Goal: Task Accomplishment & Management: Use online tool/utility

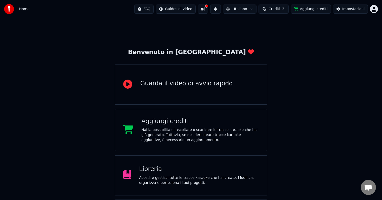
click at [166, 129] on div "Hai la possibilità di ascoltare o scaricare le tracce karaoke che hai già gener…" at bounding box center [199, 134] width 117 height 15
click at [372, 79] on div "Benvenuto in Youka Guarda il video di avvio rapido Aggiungi crediti Hai la poss…" at bounding box center [191, 129] width 382 height 223
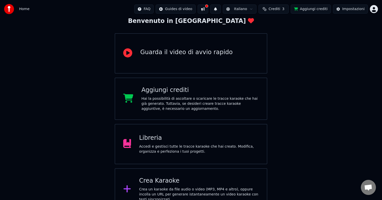
scroll to position [39, 0]
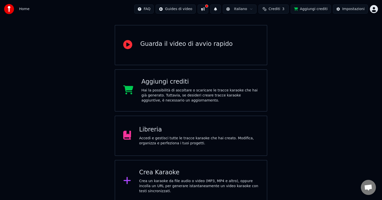
click at [173, 91] on div "Hai la possibilità di ascoltare o scaricare le tracce karaoke che hai già gener…" at bounding box center [199, 95] width 117 height 15
click at [351, 10] on div "Impostazioni" at bounding box center [353, 9] width 22 height 5
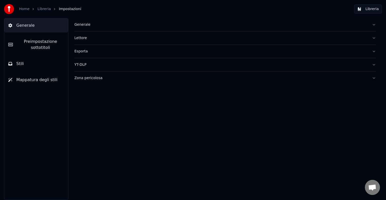
click at [19, 26] on span "Generale" at bounding box center [25, 25] width 18 height 6
click at [22, 10] on link "Home" at bounding box center [24, 9] width 10 height 5
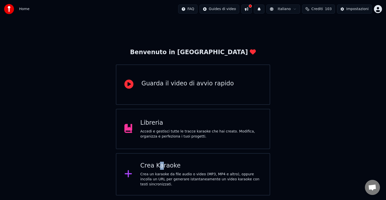
click at [159, 171] on div "Crea Karaoke Crea un karaoke da file audio o video (MP3, MP4 e altro), oppure i…" at bounding box center [200, 173] width 121 height 25
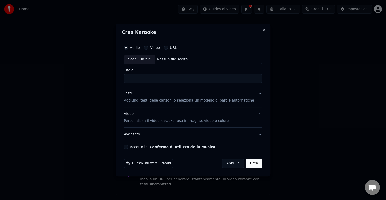
click at [143, 60] on div "Scegli un file" at bounding box center [139, 59] width 31 height 9
type input "**********"
click at [251, 163] on button "Crea" at bounding box center [254, 163] width 16 height 9
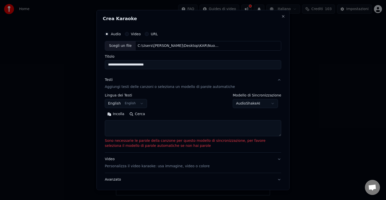
click at [128, 127] on textarea at bounding box center [193, 128] width 176 height 16
paste textarea "**********"
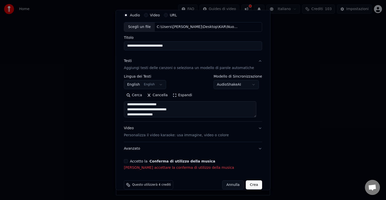
scroll to position [26, 0]
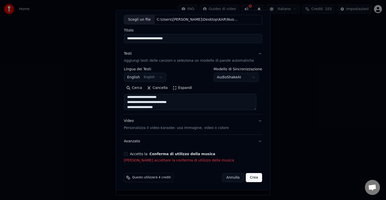
type textarea "**********"
click at [127, 154] on button "Accetto la Conferma di utilizzo della musica" at bounding box center [126, 154] width 4 height 4
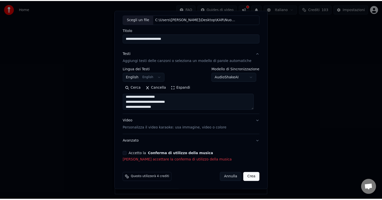
scroll to position [19, 0]
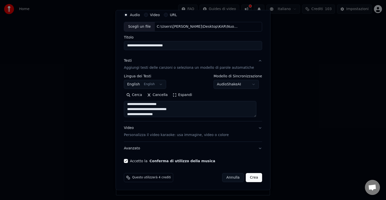
click at [249, 177] on button "Crea" at bounding box center [254, 177] width 16 height 9
select select "**"
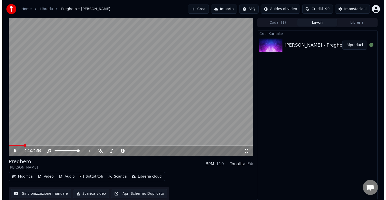
scroll to position [0, 0]
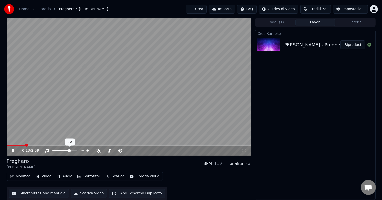
click at [70, 151] on span at bounding box center [69, 150] width 3 height 3
click at [11, 149] on icon at bounding box center [17, 150] width 12 height 4
click at [314, 21] on button "Lavori" at bounding box center [315, 22] width 40 height 7
click at [202, 10] on button "Crea" at bounding box center [196, 9] width 21 height 9
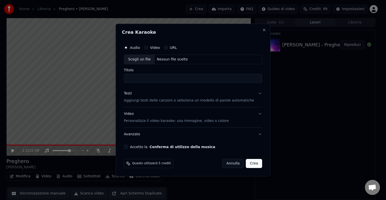
click at [141, 59] on div "Scegli un file" at bounding box center [139, 59] width 31 height 9
click at [139, 60] on div "Scegli un file" at bounding box center [139, 59] width 31 height 9
type input "**********"
click at [250, 163] on button "Crea" at bounding box center [254, 163] width 16 height 9
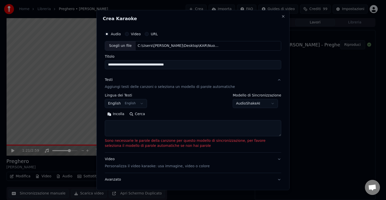
paste textarea "**********"
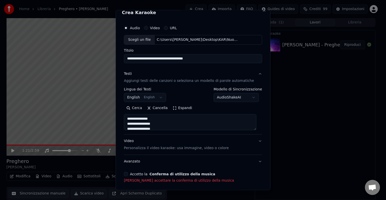
scroll to position [26, 0]
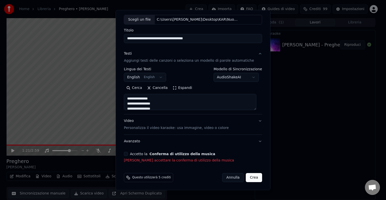
type textarea "**********"
click at [128, 153] on button "Accetto la Conferma di utilizzo della musica" at bounding box center [126, 154] width 4 height 4
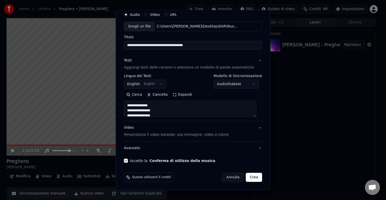
scroll to position [19, 0]
click at [249, 176] on button "Crea" at bounding box center [254, 177] width 16 height 9
select select "**"
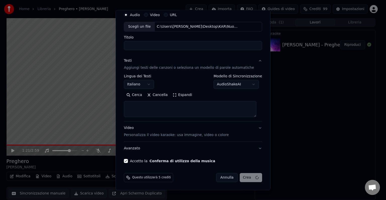
select select
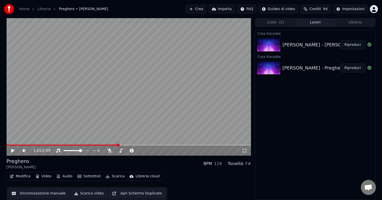
click at [329, 45] on div "Riccardo Cocciante - Bella Senz'anima (1974)" at bounding box center [337, 44] width 110 height 7
click at [295, 43] on div "Riccardo Cocciante - Bella Senz'anima (1974)" at bounding box center [337, 44] width 110 height 7
click at [331, 126] on div "Crea Karaoke Riccardo Cocciante - Bella Senz'anima (1974) Riproduci Crea Karaok…" at bounding box center [315, 115] width 120 height 170
click at [276, 48] on img at bounding box center [268, 44] width 23 height 13
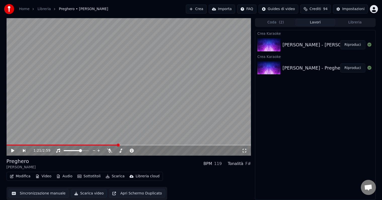
click at [295, 45] on div "Riccardo Cocciante - Bella Senz'anima (1974)" at bounding box center [337, 44] width 110 height 7
click at [293, 43] on div "Riccardo Cocciante - Bella Senz'anima (1974)" at bounding box center [337, 44] width 110 height 7
click at [312, 132] on div "Crea Karaoke Riccardo Cocciante - Bella Senz'anima (1974) Riproduci Crea Karaok…" at bounding box center [315, 115] width 120 height 170
click at [295, 45] on div "Riccardo Cocciante - Bella Senz'anima (1974)" at bounding box center [337, 44] width 110 height 7
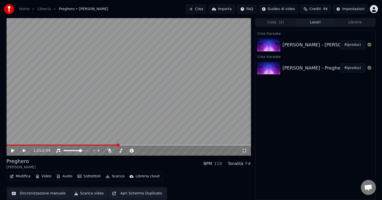
click at [351, 44] on button "Riproduci" at bounding box center [352, 44] width 25 height 9
click at [13, 148] on icon at bounding box center [17, 150] width 12 height 4
click at [306, 43] on div "Riccardo Cocciante - Bella Senz'anima (1974)" at bounding box center [337, 44] width 110 height 7
click at [226, 9] on button "Importa" at bounding box center [222, 9] width 26 height 9
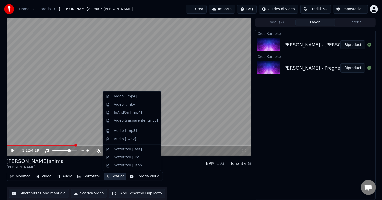
click at [117, 175] on button "Scarica" at bounding box center [115, 175] width 23 height 7
click at [127, 96] on div "Video [.mp4]" at bounding box center [125, 96] width 23 height 5
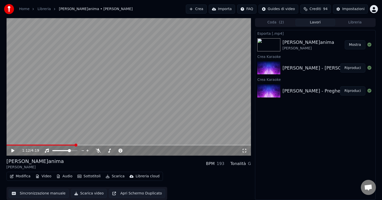
click at [354, 45] on button "Mostra" at bounding box center [355, 44] width 21 height 9
click at [200, 9] on button "Crea" at bounding box center [196, 9] width 21 height 9
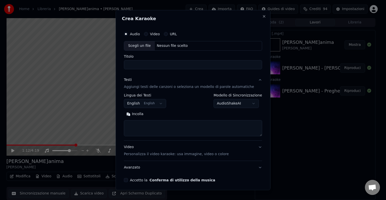
click at [137, 45] on div "Scegli un file" at bounding box center [139, 45] width 31 height 9
click at [140, 46] on div "Scegli un file" at bounding box center [139, 45] width 31 height 9
click at [137, 47] on div "Scegli un file" at bounding box center [139, 45] width 31 height 9
type input "**********"
click at [137, 126] on textarea at bounding box center [193, 128] width 138 height 16
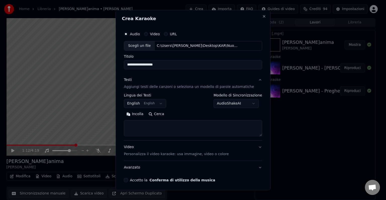
click at [137, 126] on textarea at bounding box center [193, 128] width 138 height 16
click at [138, 114] on button "Incolla" at bounding box center [135, 114] width 22 height 8
type textarea "**********"
click at [126, 179] on button "Accetto la Conferma di utilizzo della musica" at bounding box center [126, 180] width 4 height 4
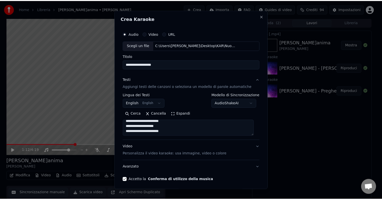
scroll to position [19, 0]
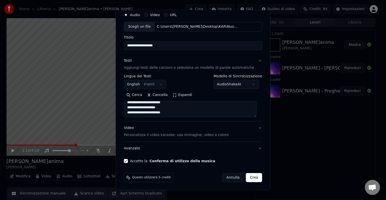
click at [250, 176] on button "Crea" at bounding box center [254, 177] width 16 height 9
select select "**"
type textarea "**********"
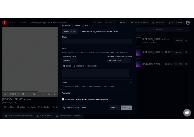
scroll to position [0, 0]
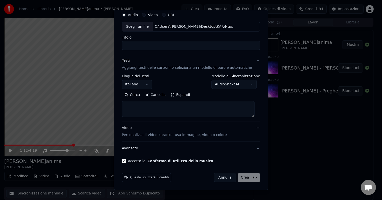
select select
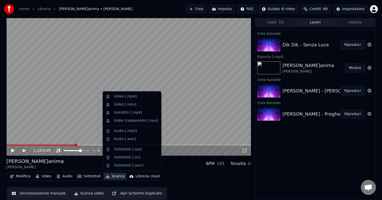
click at [112, 176] on button "Scarica" at bounding box center [115, 175] width 23 height 7
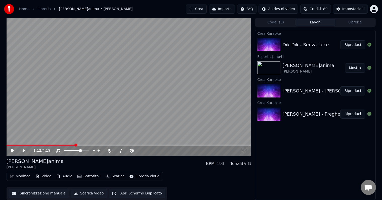
click at [196, 111] on video at bounding box center [129, 86] width 245 height 137
click at [11, 150] on icon at bounding box center [12, 150] width 3 height 3
click at [353, 45] on button "Riproduci" at bounding box center [352, 44] width 25 height 9
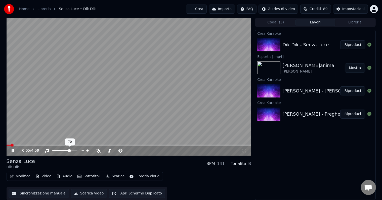
click at [64, 149] on div at bounding box center [69, 150] width 40 height 5
click at [62, 151] on span at bounding box center [57, 150] width 10 height 1
click at [58, 150] on span at bounding box center [55, 150] width 6 height 1
click at [13, 149] on icon at bounding box center [13, 150] width 3 height 3
click at [86, 193] on button "Scarica video" at bounding box center [89, 192] width 36 height 9
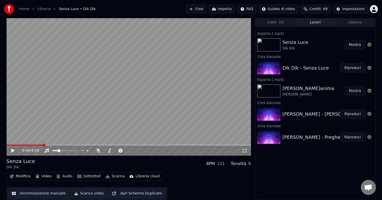
click at [357, 44] on button "Mostra" at bounding box center [355, 44] width 21 height 9
